Goal: Check status

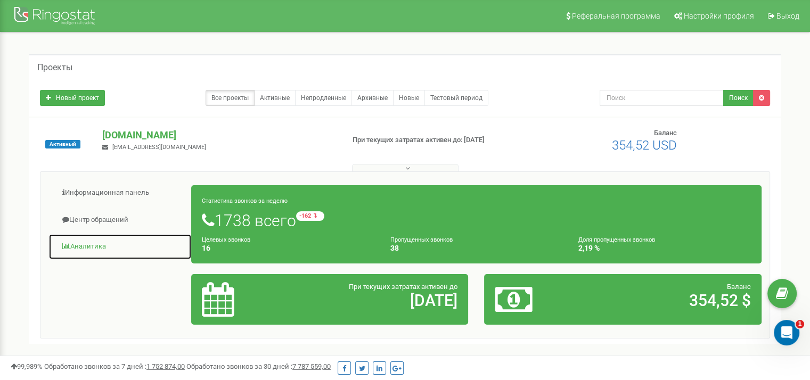
click at [95, 243] on link "Аналитика" at bounding box center [119, 247] width 143 height 26
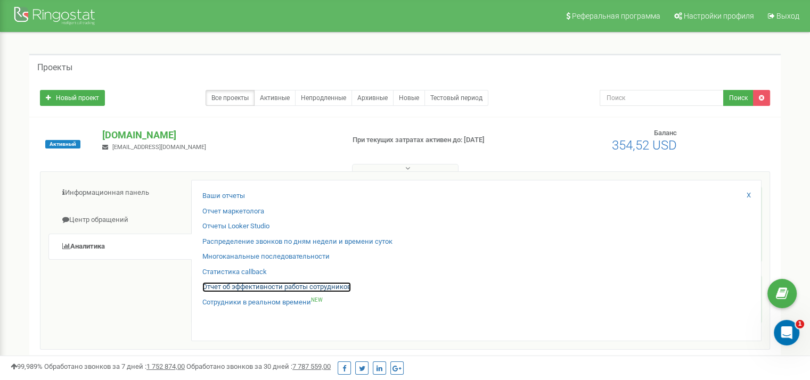
click at [254, 287] on link "Отчет об эффективности работы сотрудников" at bounding box center [276, 287] width 149 height 10
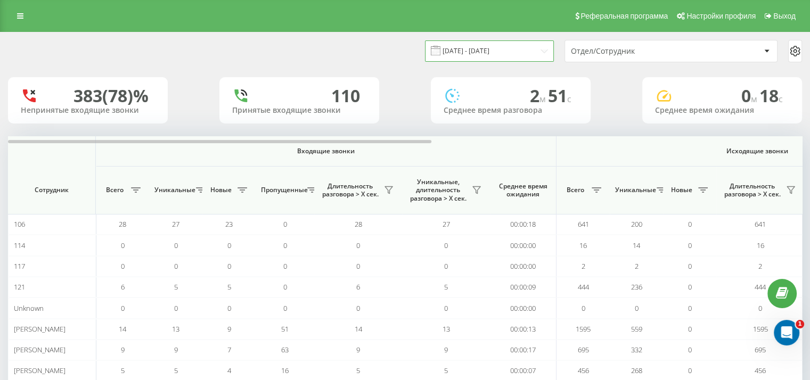
click at [469, 48] on input "[DATE] - [DATE]" at bounding box center [489, 50] width 129 height 21
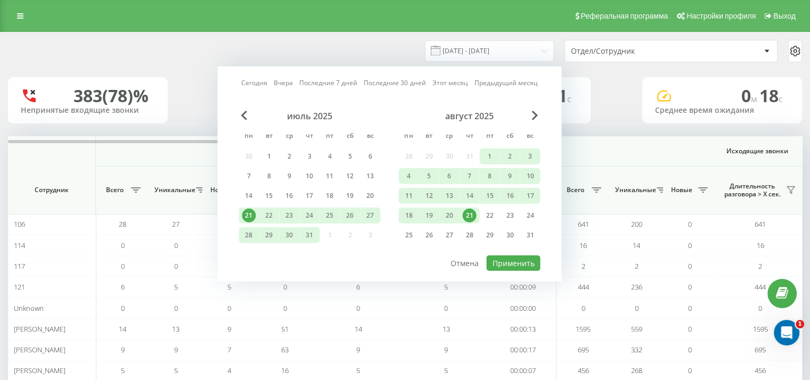
click at [471, 209] on div "21" at bounding box center [469, 216] width 14 height 14
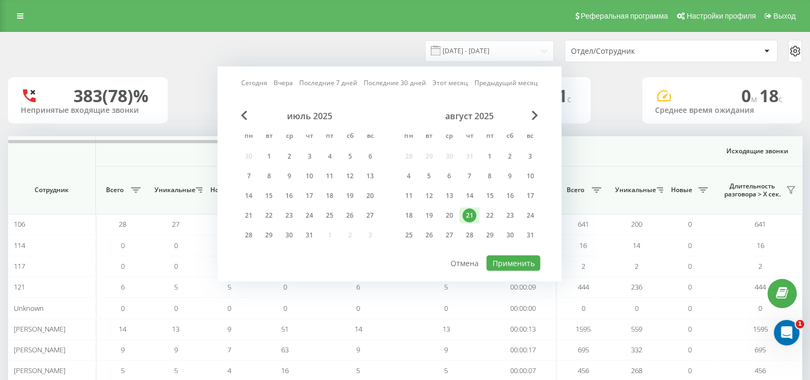
click at [518, 269] on div "Сегодня Вчера Последние 7 дней Последние 30 дней Этот месяц Предыдущий месяц ию…" at bounding box center [389, 174] width 344 height 215
click at [526, 265] on button "Применить" at bounding box center [513, 263] width 54 height 15
type input "[DATE] - [DATE]"
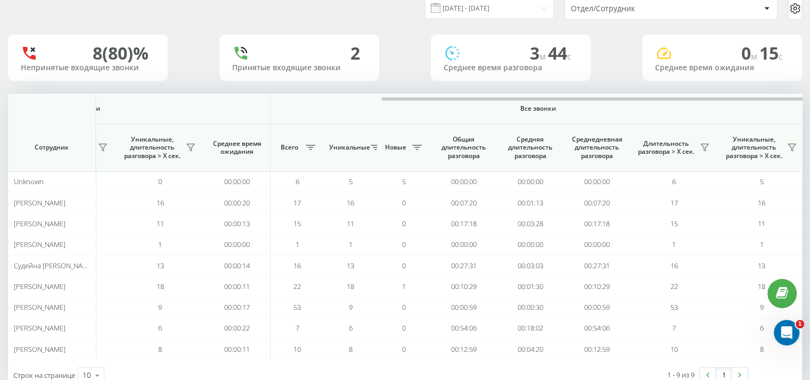
scroll to position [0, 692]
